Goal: Information Seeking & Learning: Learn about a topic

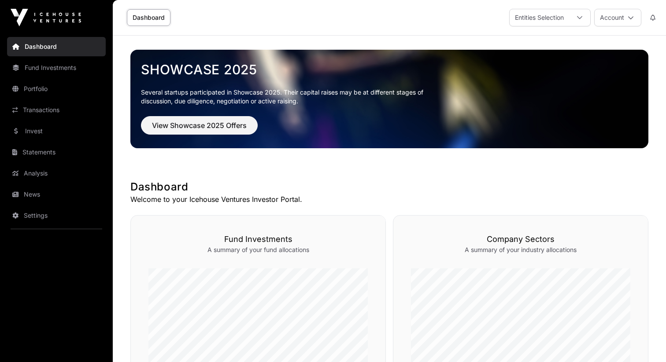
click at [68, 88] on link "Portfolio" at bounding box center [56, 88] width 99 height 19
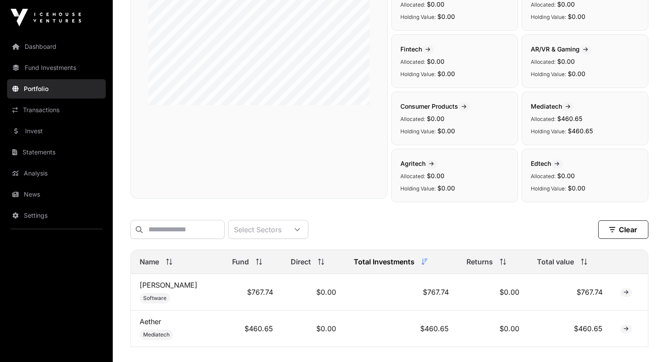
scroll to position [218, 0]
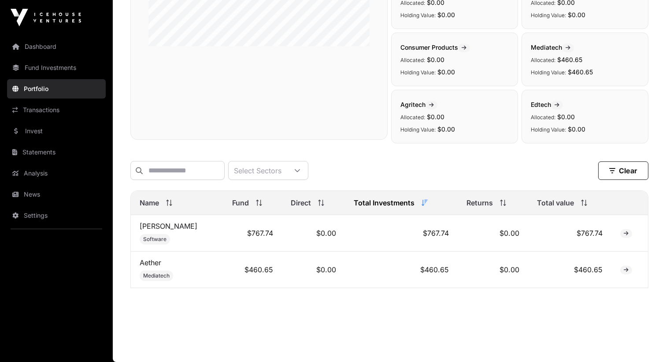
click at [236, 236] on td "$767.74" at bounding box center [252, 233] width 59 height 37
click at [429, 231] on td "$767.74" at bounding box center [401, 233] width 113 height 37
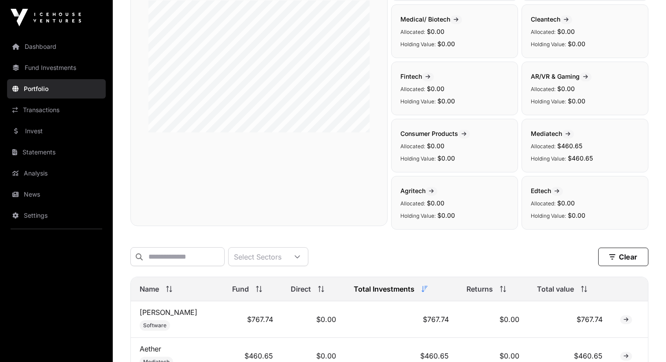
scroll to position [0, 0]
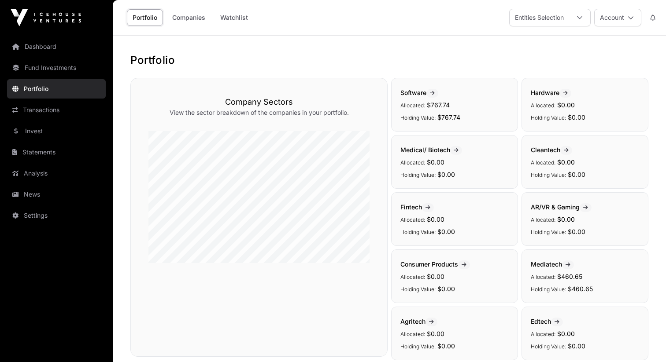
click at [58, 115] on link "Transactions" at bounding box center [56, 109] width 99 height 19
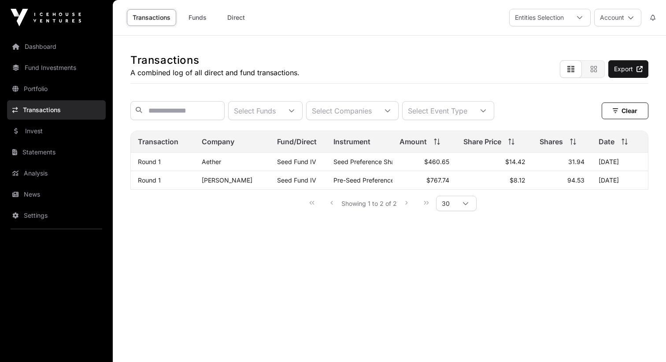
click at [44, 137] on link "Invest" at bounding box center [56, 131] width 99 height 19
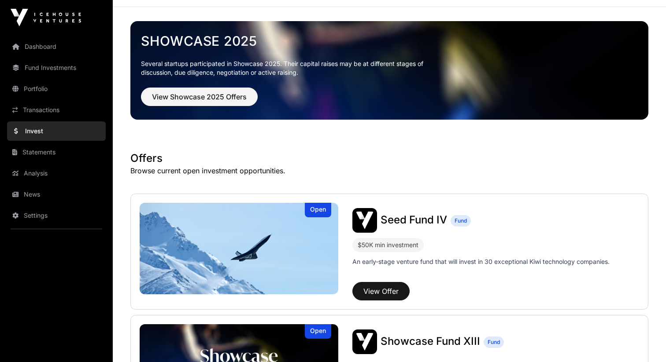
scroll to position [229, 0]
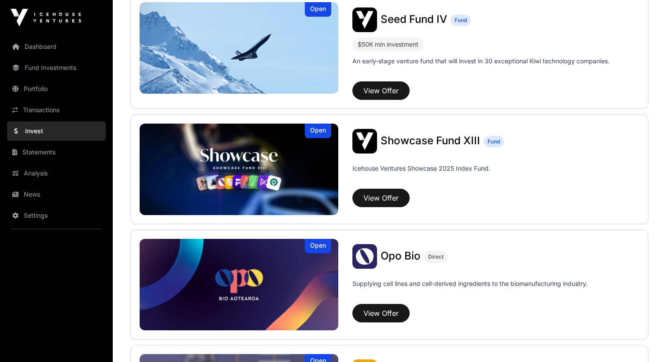
click at [74, 155] on link "Statements" at bounding box center [56, 152] width 99 height 19
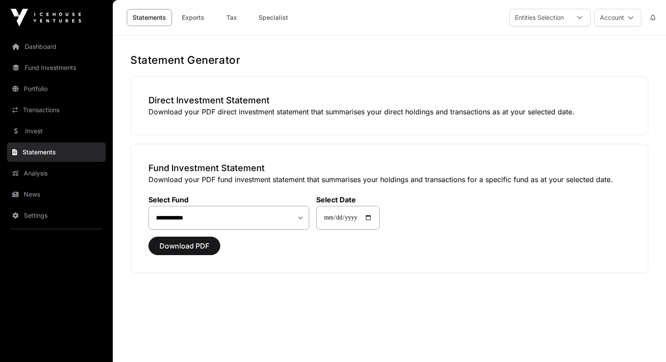
click at [70, 164] on link "Analysis" at bounding box center [56, 173] width 99 height 19
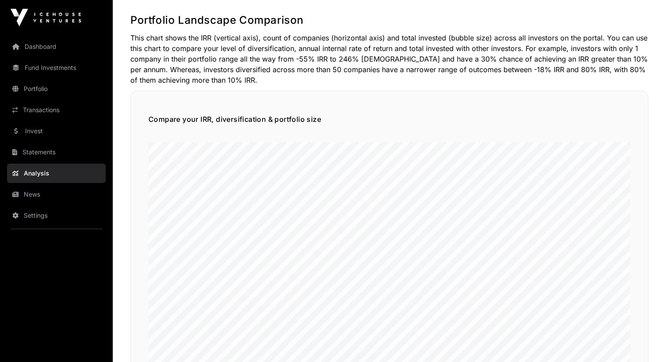
scroll to position [199, 0]
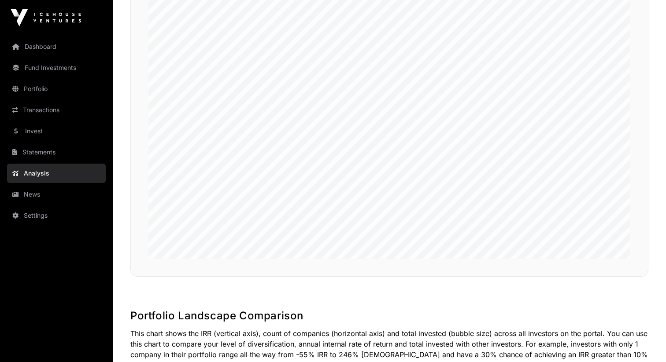
click at [43, 55] on link "Dashboard" at bounding box center [56, 46] width 99 height 19
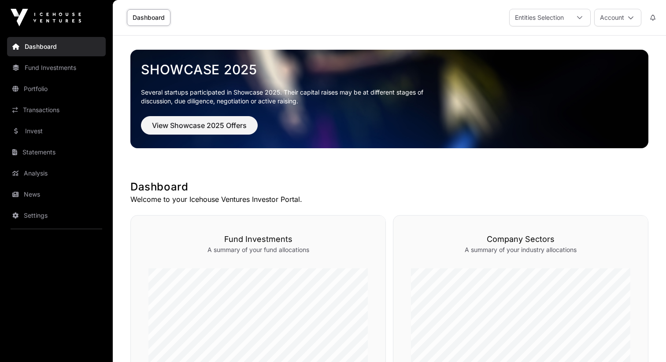
click at [44, 70] on link "Fund Investments" at bounding box center [56, 67] width 99 height 19
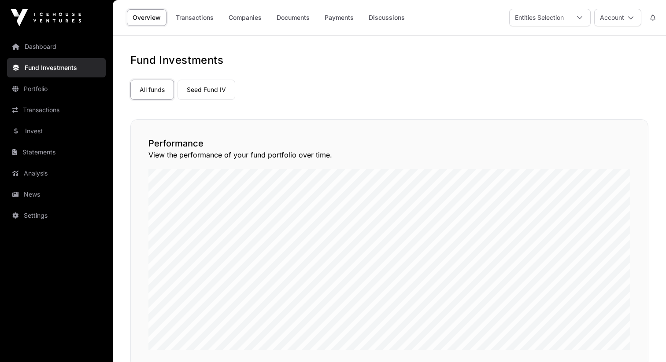
click at [43, 102] on link "Transactions" at bounding box center [56, 109] width 99 height 19
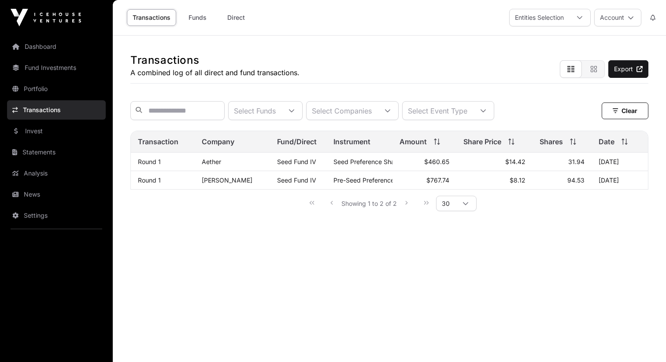
click at [39, 79] on link "Portfolio" at bounding box center [56, 88] width 99 height 19
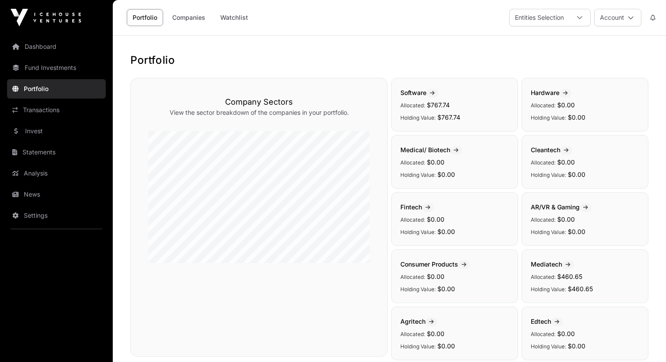
click at [185, 21] on link "Companies" at bounding box center [188, 17] width 44 height 17
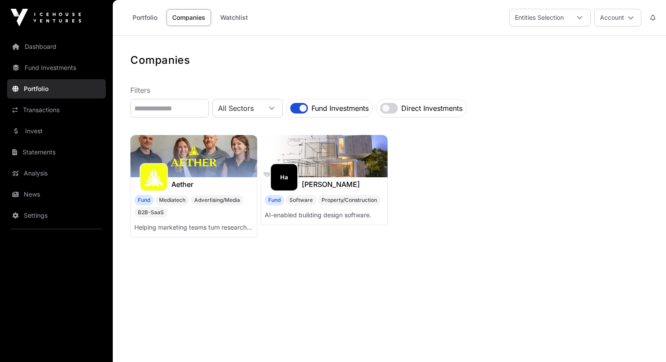
click at [185, 184] on h1 "Aether" at bounding box center [182, 184] width 22 height 11
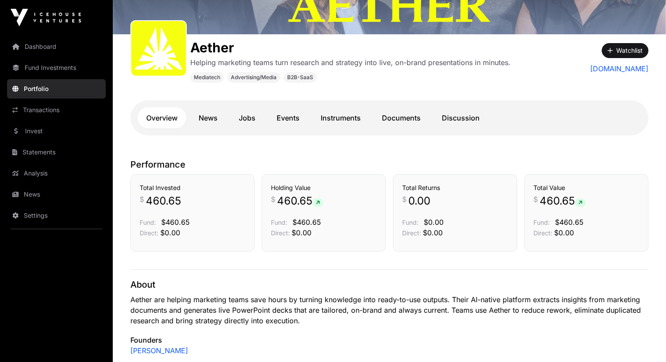
scroll to position [115, 0]
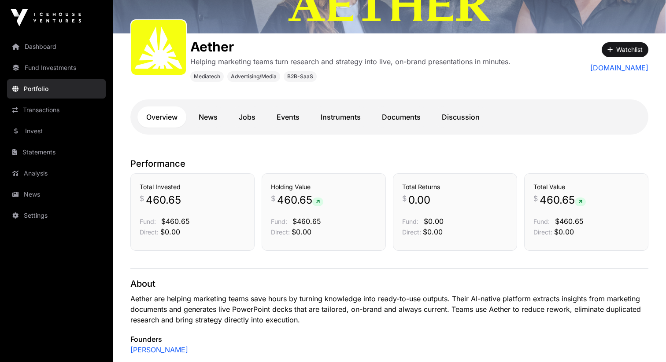
click at [318, 203] on icon at bounding box center [318, 202] width 4 height 5
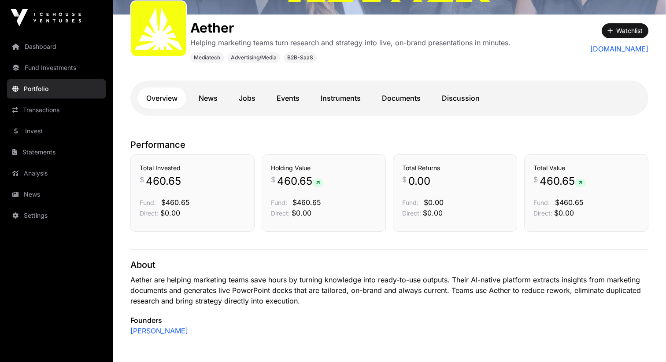
scroll to position [139, 0]
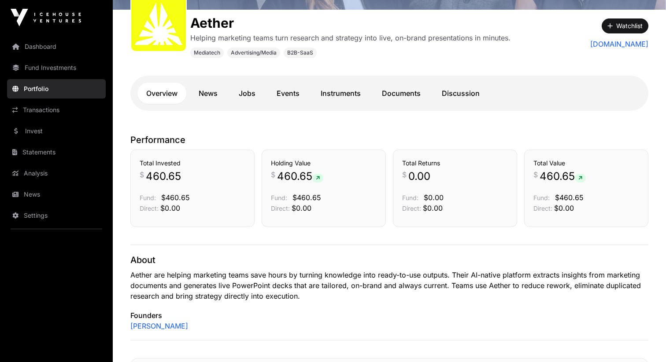
click at [346, 97] on link "Instruments" at bounding box center [341, 93] width 58 height 21
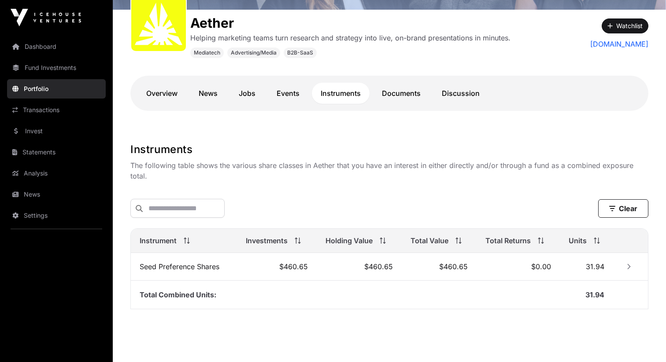
click at [408, 94] on link "Documents" at bounding box center [401, 93] width 56 height 21
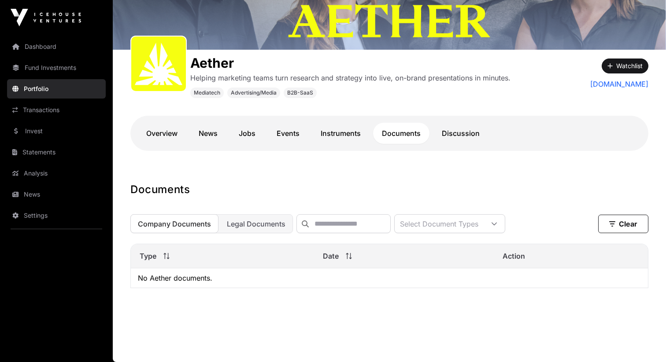
click at [449, 129] on link "Discussion" at bounding box center [460, 133] width 55 height 21
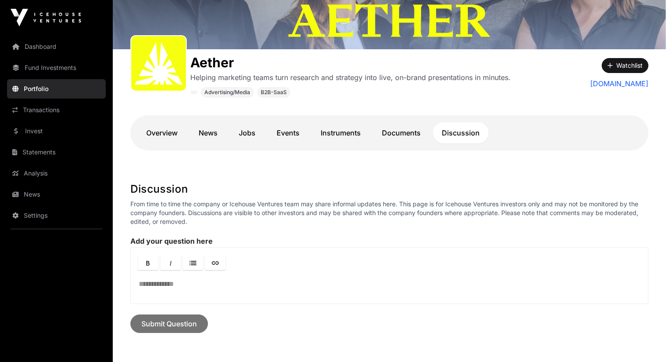
click at [214, 138] on link "News" at bounding box center [208, 132] width 37 height 21
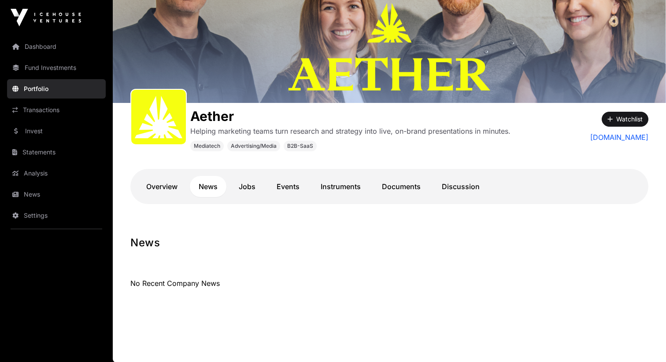
click at [70, 95] on link "Portfolio" at bounding box center [56, 88] width 99 height 19
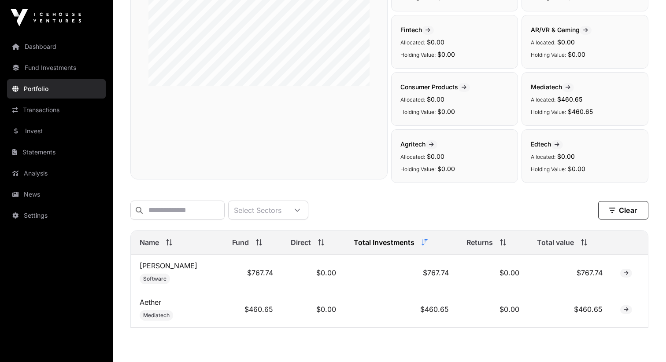
scroll to position [218, 0]
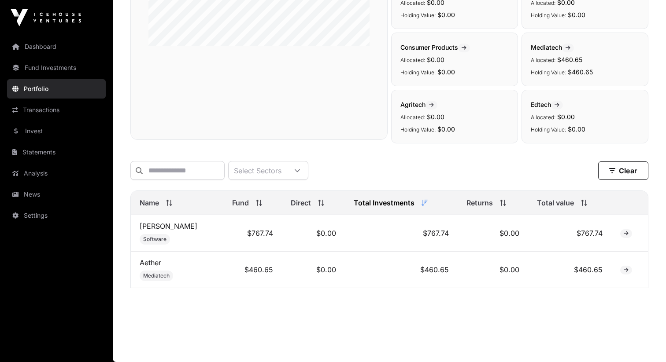
click at [150, 227] on link "[PERSON_NAME]" at bounding box center [169, 226] width 58 height 9
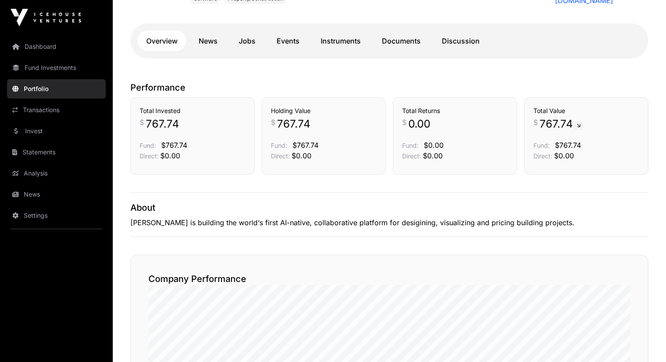
scroll to position [106, 0]
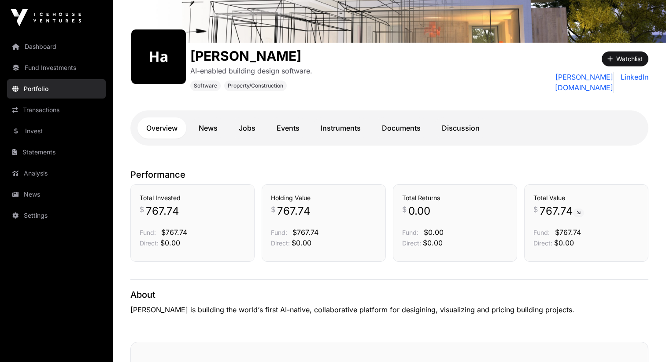
click at [334, 130] on link "Instruments" at bounding box center [341, 128] width 58 height 21
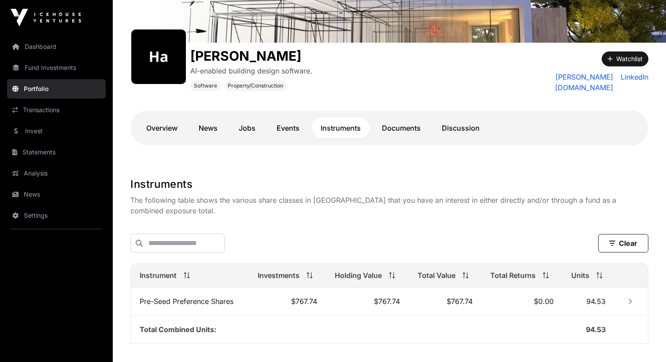
click at [399, 130] on link "Documents" at bounding box center [401, 128] width 56 height 21
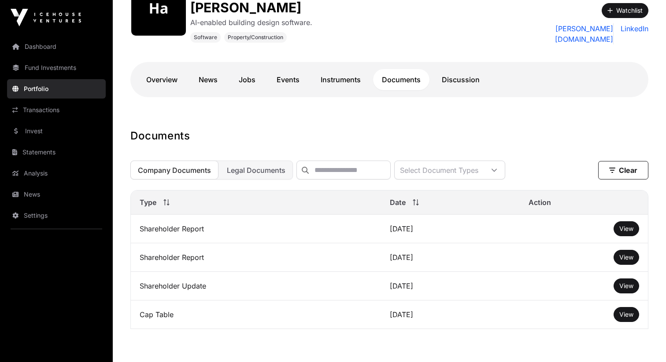
scroll to position [162, 0]
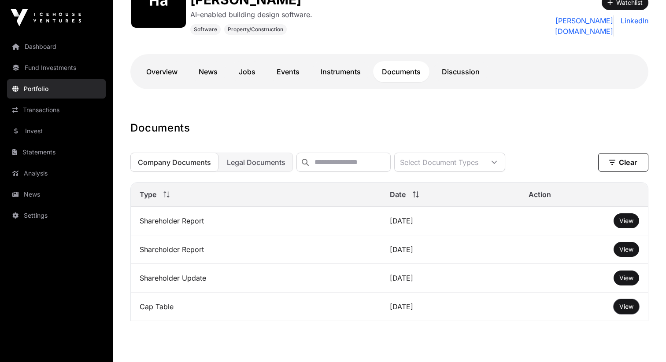
click at [625, 311] on button "View" at bounding box center [627, 307] width 26 height 15
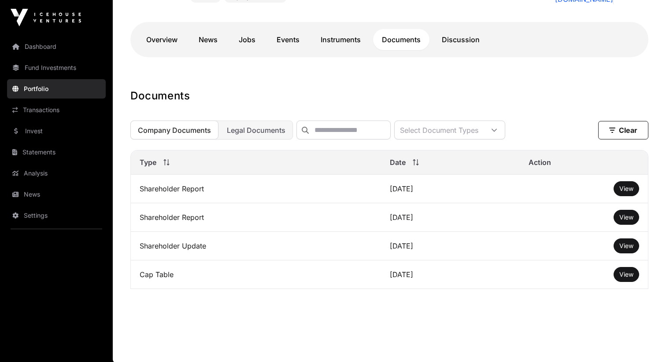
click at [625, 271] on span "View" at bounding box center [626, 274] width 14 height 7
click at [621, 186] on span "View" at bounding box center [626, 188] width 14 height 7
click at [624, 242] on span "View" at bounding box center [626, 245] width 14 height 7
click at [621, 214] on span "View" at bounding box center [626, 217] width 14 height 7
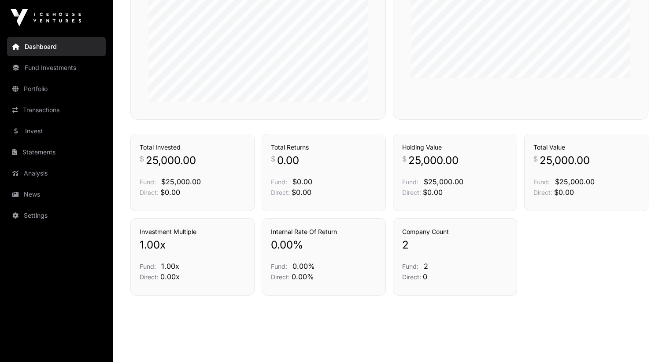
scroll to position [307, 0]
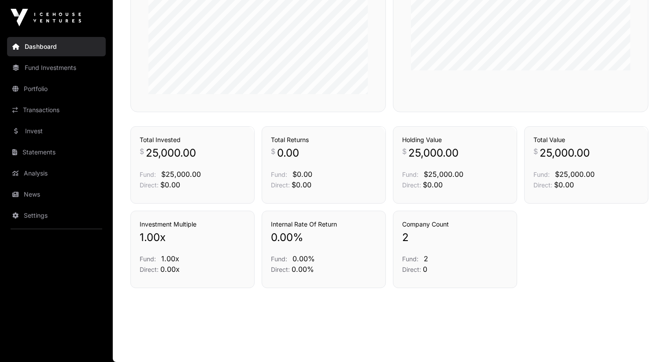
click at [54, 88] on link "Portfolio" at bounding box center [56, 88] width 99 height 19
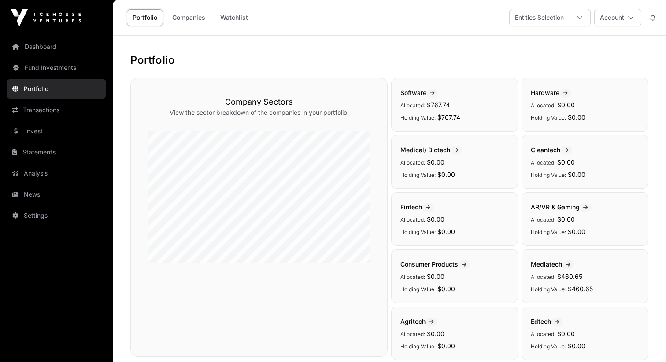
scroll to position [218, 0]
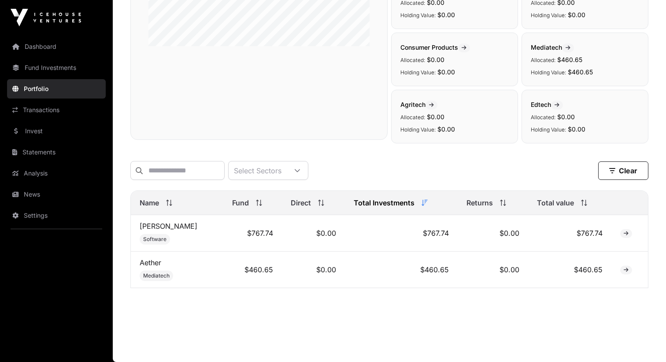
click at [149, 225] on link "[PERSON_NAME]" at bounding box center [169, 226] width 58 height 9
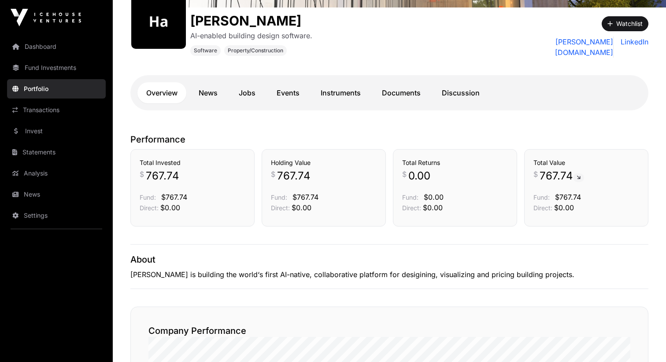
scroll to position [134, 0]
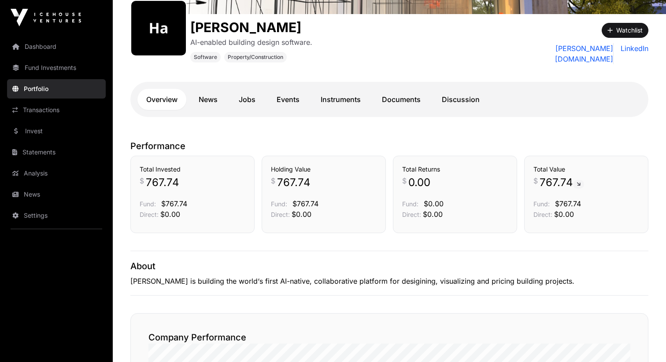
click at [408, 97] on link "Documents" at bounding box center [401, 99] width 56 height 21
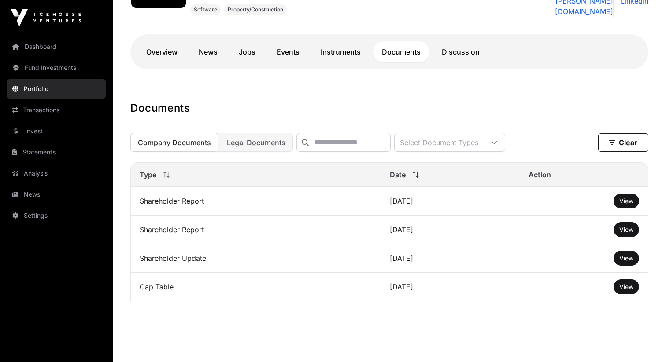
scroll to position [194, 0]
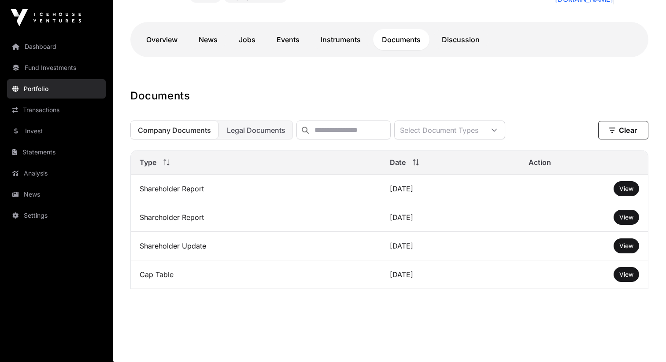
click at [627, 219] on span "View" at bounding box center [626, 217] width 14 height 7
